Goal: Information Seeking & Learning: Learn about a topic

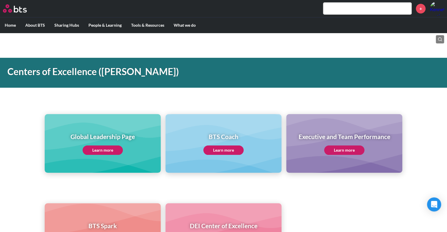
click at [230, 147] on link "Learn more" at bounding box center [223, 150] width 40 height 9
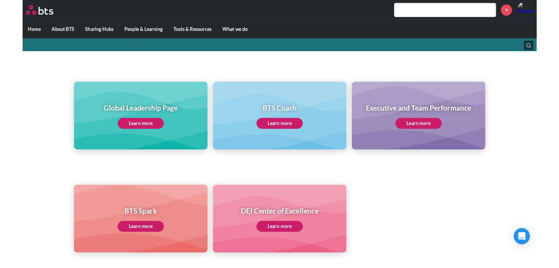
scroll to position [59, 0]
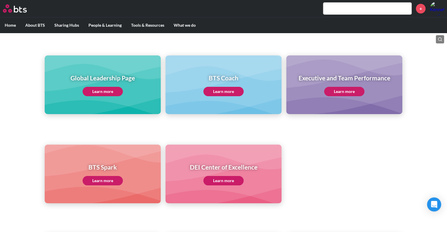
click at [358, 94] on link "Learn more" at bounding box center [344, 91] width 40 height 9
click at [101, 94] on link "Learn more" at bounding box center [103, 91] width 40 height 9
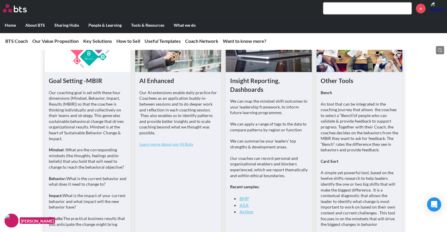
scroll to position [1057, 0]
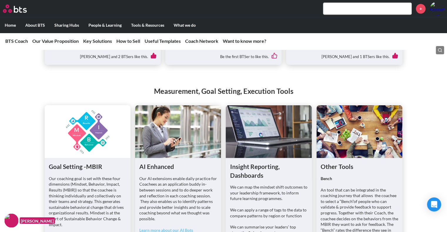
click at [12, 222] on img at bounding box center [11, 221] width 14 height 14
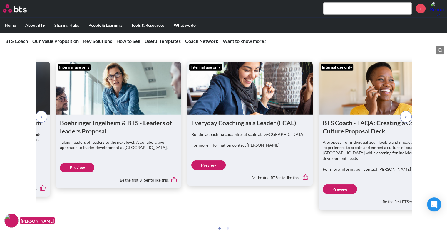
scroll to position [1644, 0]
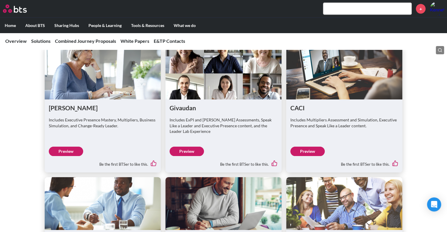
scroll to position [1116, 0]
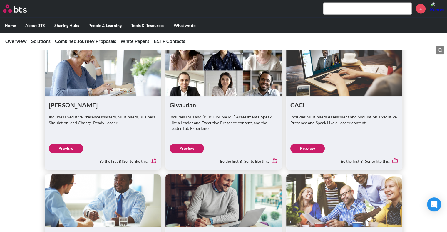
click at [174, 144] on link "Preview" at bounding box center [186, 148] width 34 height 9
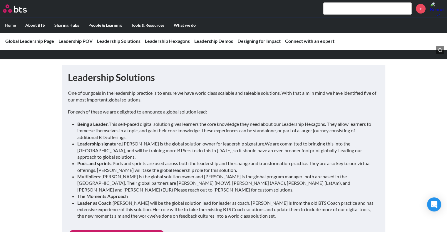
scroll to position [558, 0]
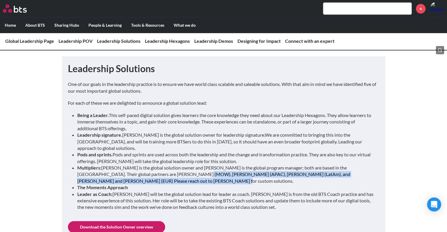
drag, startPoint x: 163, startPoint y: 168, endPoint x: 357, endPoint y: 173, distance: 194.2
click at [357, 173] on li "Multipliers: Maggie Bertrand is the global solution owner and Moriah Arterberry…" at bounding box center [225, 175] width 297 height 20
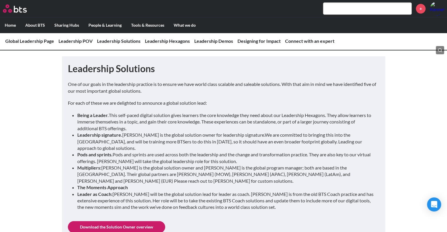
click at [169, 184] on li "The Moments Approach" at bounding box center [225, 187] width 297 height 6
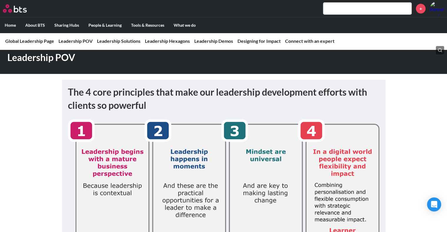
scroll to position [0, 0]
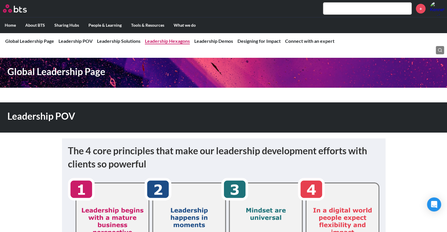
click at [157, 38] on li "Leadership Hexagons" at bounding box center [167, 41] width 45 height 6
click at [163, 43] on link "Leadership Hexagons" at bounding box center [167, 41] width 45 height 6
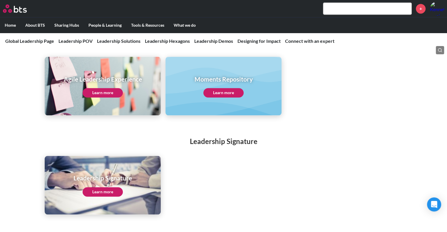
scroll to position [913, 0]
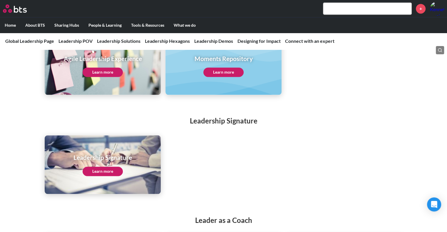
click at [102, 167] on link "Learn more" at bounding box center [103, 171] width 40 height 9
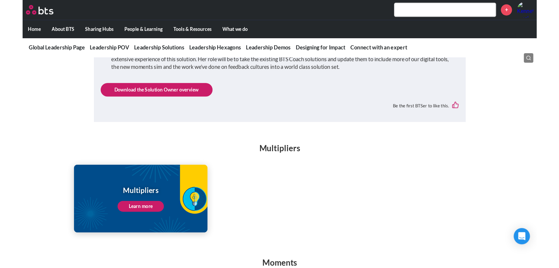
scroll to position [708, 0]
